Goal: Task Accomplishment & Management: Use online tool/utility

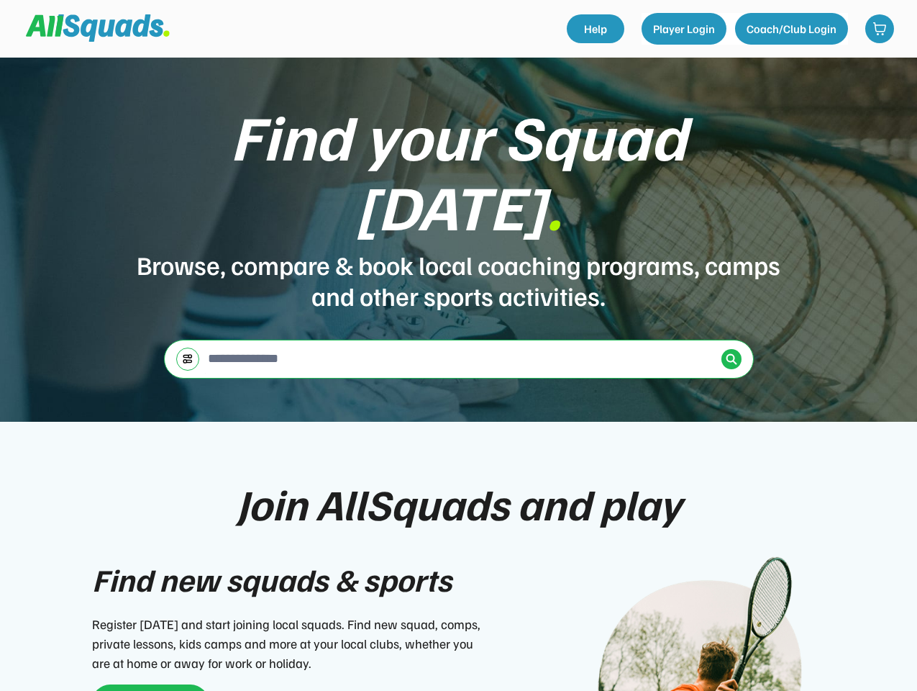
click at [458, 345] on div "Find your Squad [DATE] . Browse, compare & book local coaching programs, camps …" at bounding box center [458, 240] width 917 height 364
click at [458, 374] on div "Find your Squad [DATE] . Browse, compare & book local coaching programs, camps …" at bounding box center [458, 240] width 917 height 364
click at [458, 249] on div "Browse, compare & book local coaching programs, camps and other sports activiti…" at bounding box center [459, 280] width 648 height 62
click at [459, 196] on div "Find your Squad [DATE] ." at bounding box center [459, 171] width 648 height 140
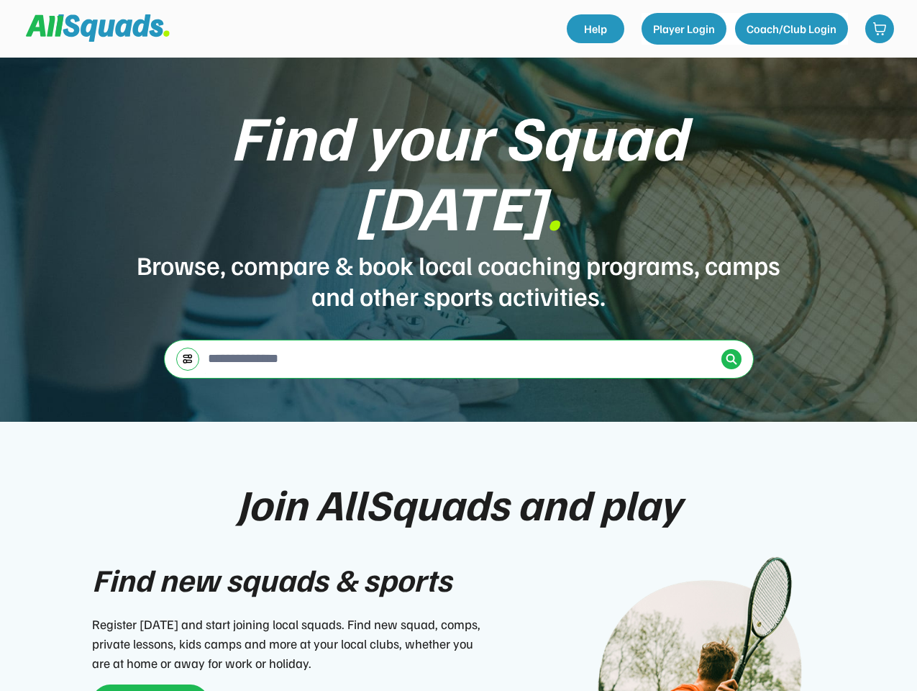
click at [458, 160] on div "Find your Squad [DATE] ." at bounding box center [459, 171] width 648 height 140
click at [459, 249] on div "Browse, compare & book local coaching programs, camps and other sports activiti…" at bounding box center [459, 280] width 648 height 62
click at [459, 344] on input "input" at bounding box center [460, 358] width 511 height 29
click at [188, 353] on img at bounding box center [188, 358] width 12 height 11
